Goal: Information Seeking & Learning: Learn about a topic

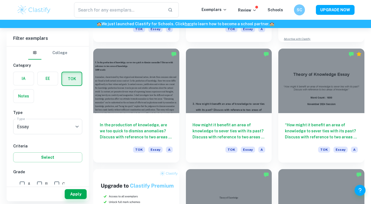
scroll to position [256, 0]
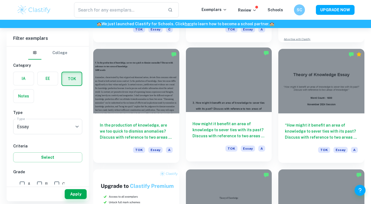
click at [216, 98] on div at bounding box center [229, 79] width 86 height 64
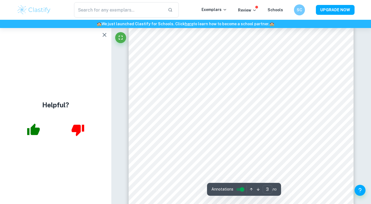
scroll to position [679, 0]
type input "1"
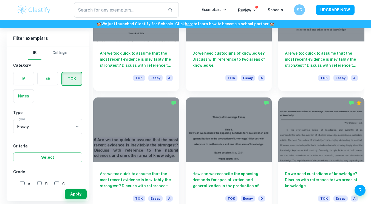
scroll to position [569, 0]
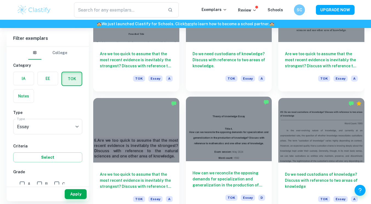
click at [217, 141] on div at bounding box center [229, 129] width 86 height 64
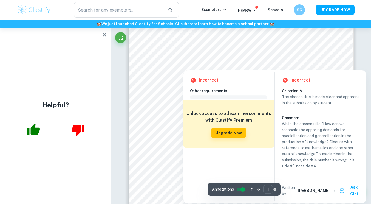
scroll to position [65, 0]
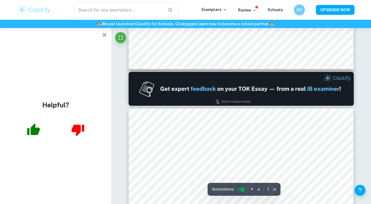
type input "2"
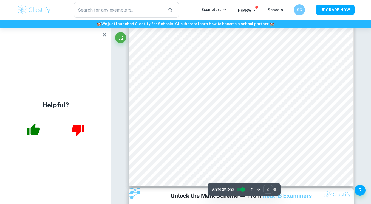
scroll to position [458, 0]
